Goal: Entertainment & Leisure: Consume media (video, audio)

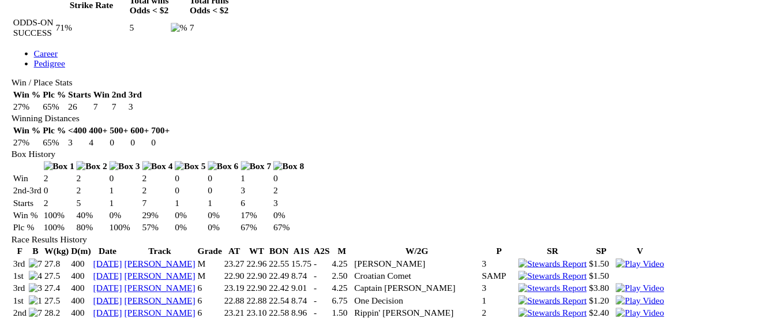
scroll to position [602, 0]
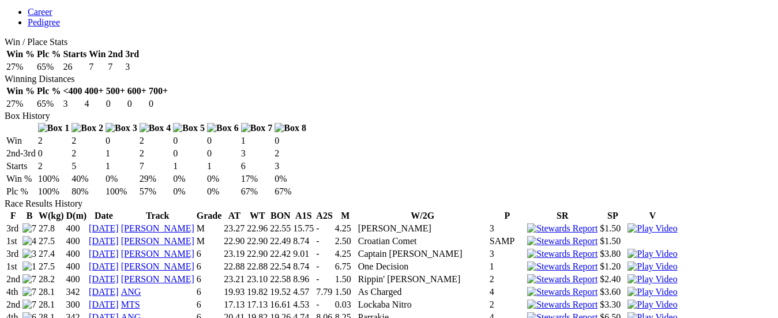
scroll to position [648, 0]
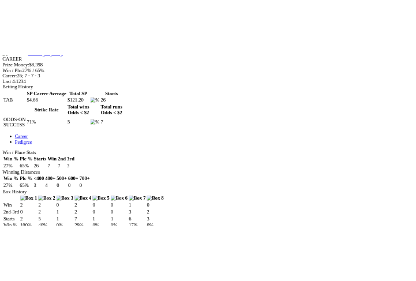
scroll to position [516, 0]
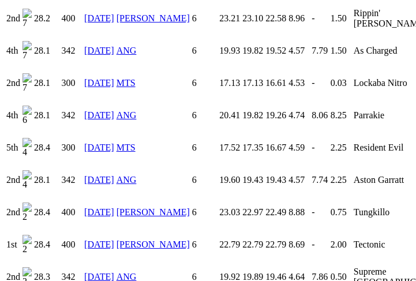
scroll to position [1040, 0]
